Goal: Task Accomplishment & Management: Manage account settings

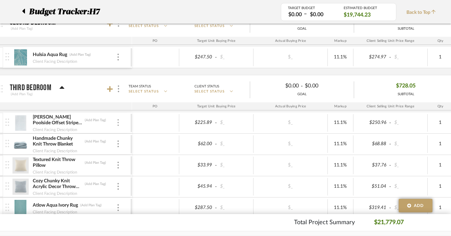
click at [117, 124] on div at bounding box center [117, 122] width 3 height 7
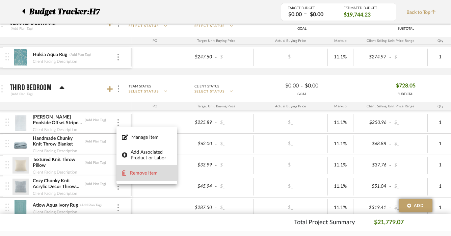
click at [143, 172] on span "Remove Item" at bounding box center [151, 173] width 42 height 6
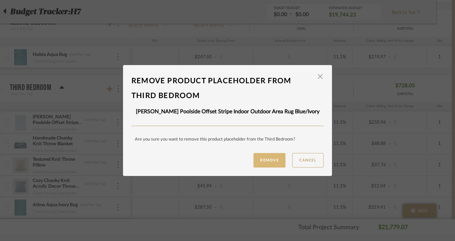
click at [255, 159] on button "Remove" at bounding box center [270, 160] width 32 height 15
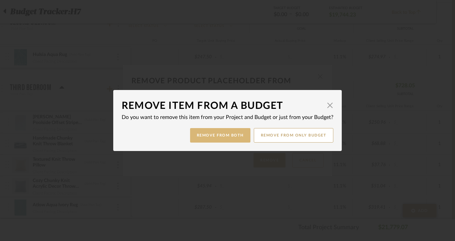
click at [222, 135] on button "Remove from Both" at bounding box center [220, 135] width 60 height 15
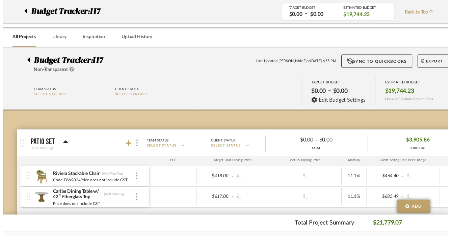
scroll to position [422, 19]
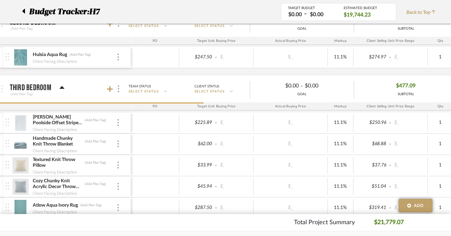
click at [106, 139] on div "[PERSON_NAME] Poolside Offset Stripe Indoor Outdoor Area Rug Blue/Ivory (Add Pl…" at bounding box center [346, 168] width 697 height 113
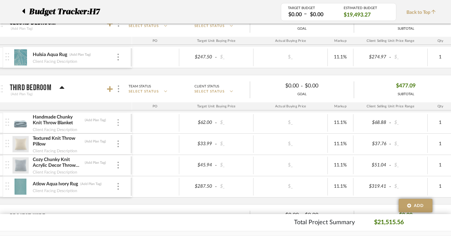
click at [118, 121] on img at bounding box center [117, 122] width 1 height 7
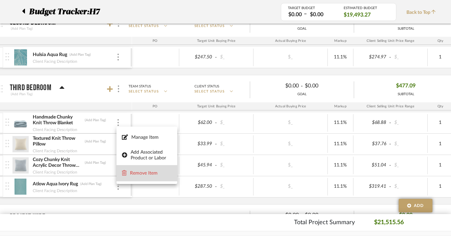
click at [151, 172] on span "Remove Item" at bounding box center [151, 173] width 42 height 6
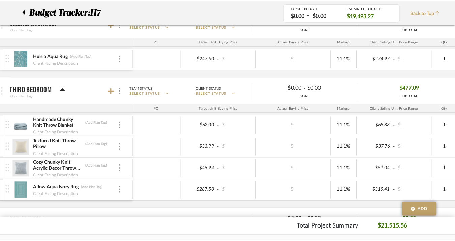
scroll to position [0, 0]
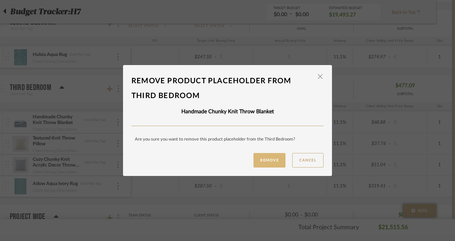
click at [267, 159] on button "Remove" at bounding box center [270, 160] width 32 height 15
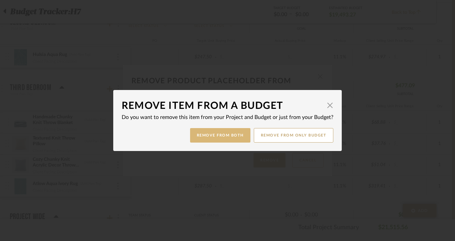
click at [211, 134] on button "Remove from Both" at bounding box center [220, 135] width 60 height 15
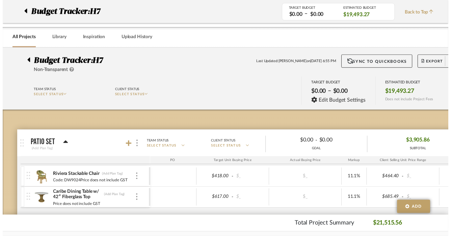
scroll to position [422, 19]
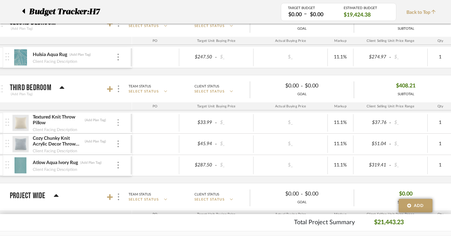
click at [118, 125] on img at bounding box center [117, 122] width 1 height 7
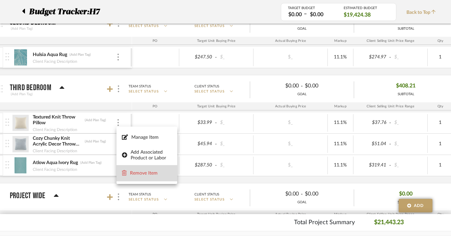
click at [138, 170] on span "Remove Item" at bounding box center [151, 173] width 42 height 6
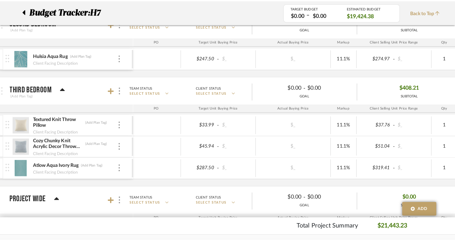
scroll to position [0, 0]
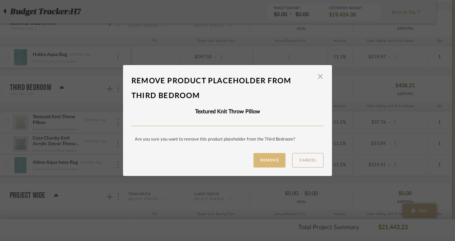
click at [254, 160] on button "Remove" at bounding box center [270, 160] width 32 height 15
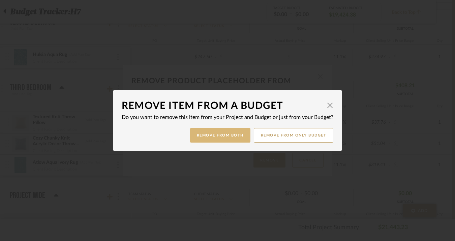
click at [201, 137] on button "Remove from Both" at bounding box center [220, 135] width 60 height 15
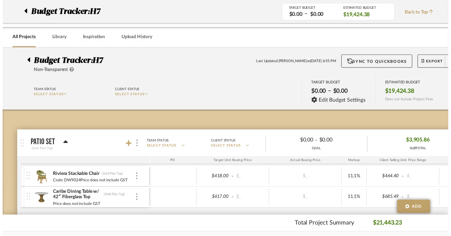
scroll to position [422, 19]
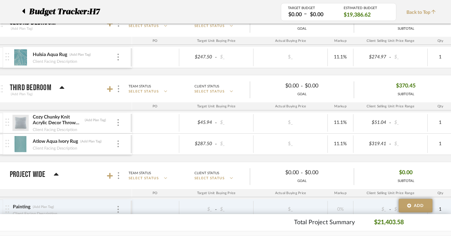
click at [116, 121] on div "Cozy Chunky Knit Acrylic Decor Throw Pillow (Add Plan Tag)" at bounding box center [74, 120] width 84 height 12
click at [118, 123] on img at bounding box center [117, 122] width 1 height 7
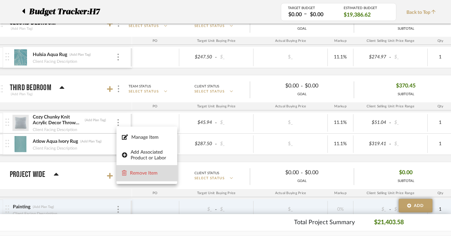
click at [145, 170] on span "Remove Item" at bounding box center [147, 173] width 50 height 6
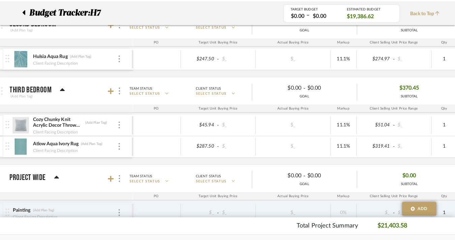
scroll to position [0, 0]
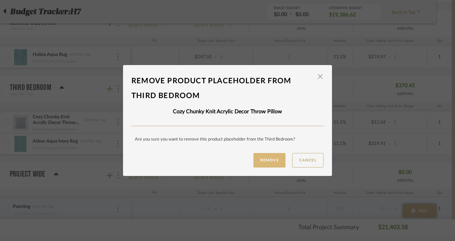
click at [258, 159] on button "Remove" at bounding box center [270, 160] width 32 height 15
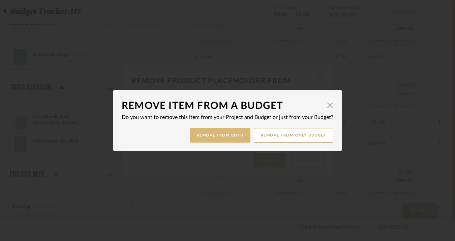
click at [210, 132] on button "Remove from Both" at bounding box center [220, 135] width 60 height 15
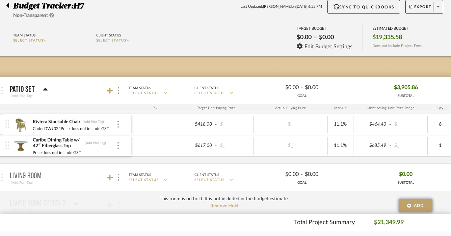
scroll to position [42, 19]
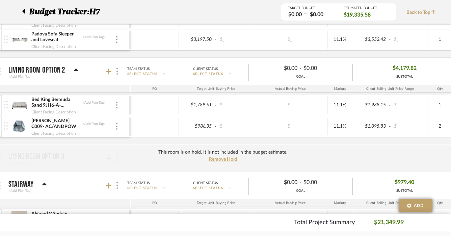
scroll to position [311, 20]
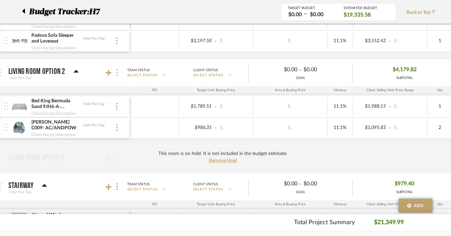
click at [116, 76] on img at bounding box center [116, 72] width 1 height 7
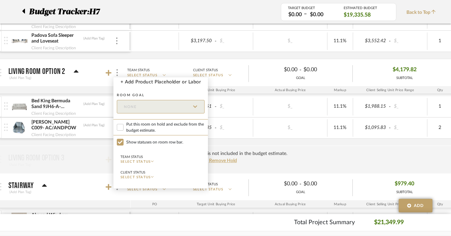
click at [131, 132] on span "Put this room on hold and exclude from the budget estimate." at bounding box center [165, 127] width 78 height 12
click at [123, 131] on input "Put this room on hold and exclude from the budget estimate." at bounding box center [120, 127] width 7 height 7
checkbox input "true"
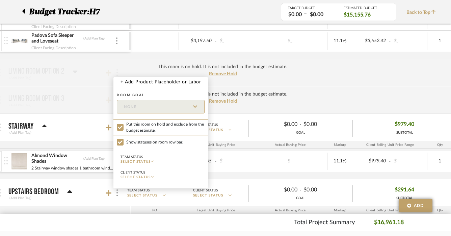
click at [328, 103] on div at bounding box center [225, 118] width 451 height 236
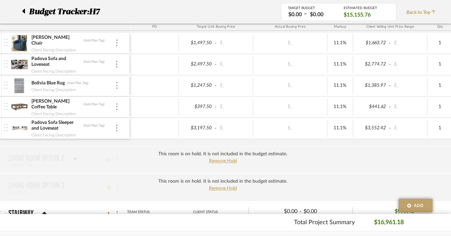
scroll to position [221, 20]
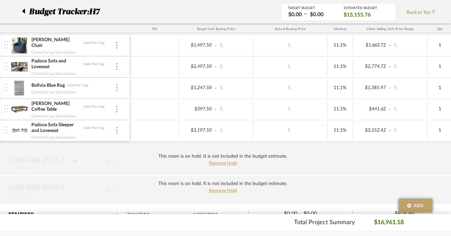
click at [252, 23] on div "Budget Tracker: H7 TARGET BUDGET $0.00 – $0.00 ESTIMATED BUDGET $15,155.76 Back…" at bounding box center [225, 12] width 451 height 24
